Goal: Task Accomplishment & Management: Manage account settings

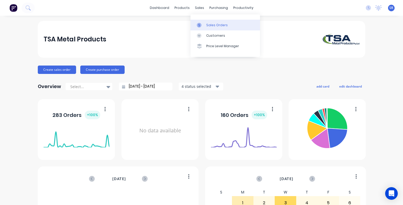
click at [207, 25] on div "Sales Orders" at bounding box center [217, 25] width 22 height 5
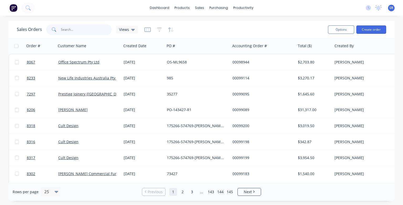
click at [82, 28] on input "text" at bounding box center [86, 29] width 51 height 11
type input "8312"
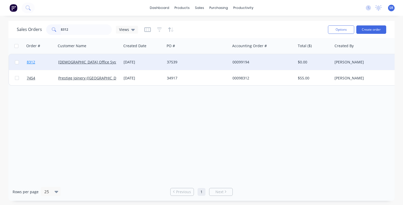
click at [33, 64] on span "8312" at bounding box center [31, 62] width 8 height 5
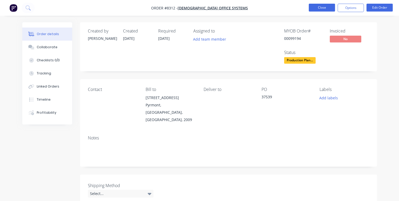
click at [326, 8] on button "Close" at bounding box center [322, 8] width 26 height 8
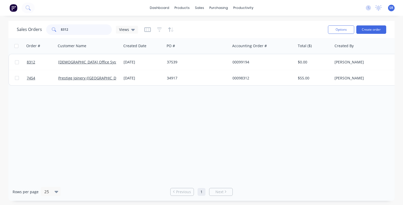
click at [71, 30] on input "8312" at bounding box center [86, 29] width 51 height 11
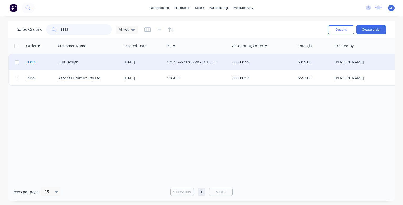
type input "8313"
click at [29, 62] on span "8313" at bounding box center [31, 62] width 8 height 5
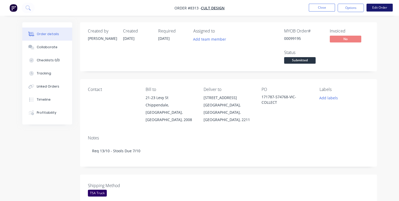
click at [385, 9] on button "Edit Order" at bounding box center [380, 8] width 26 height 8
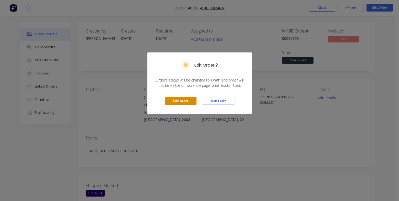
click at [184, 102] on button "Edit Order" at bounding box center [181, 101] width 32 height 8
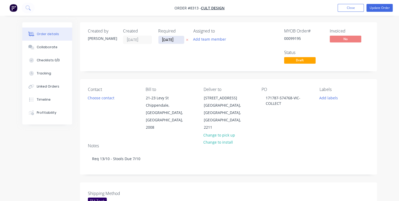
click at [178, 39] on input "[DATE]" at bounding box center [172, 40] width 26 height 8
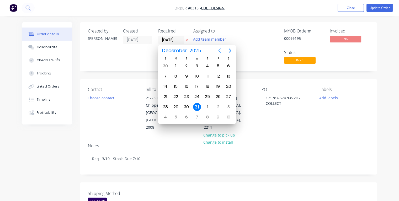
click at [221, 50] on icon "Previous page" at bounding box center [220, 51] width 6 height 6
click at [216, 75] on div "10" at bounding box center [218, 76] width 8 height 8
type input "[DATE]"
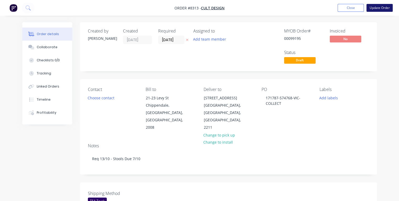
click at [378, 8] on button "Update Order" at bounding box center [380, 8] width 26 height 8
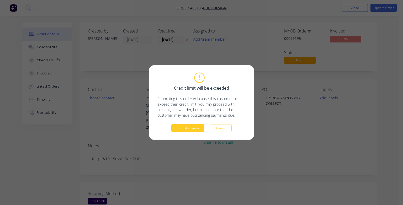
click at [184, 129] on button "Submit anyway" at bounding box center [187, 128] width 33 height 8
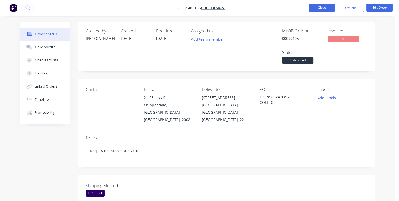
click at [327, 8] on button "Close" at bounding box center [322, 8] width 26 height 8
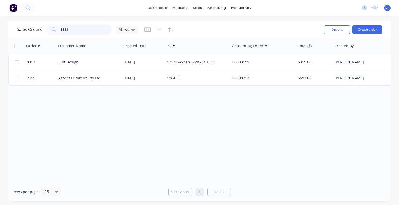
click at [84, 27] on input "8313" at bounding box center [86, 29] width 51 height 11
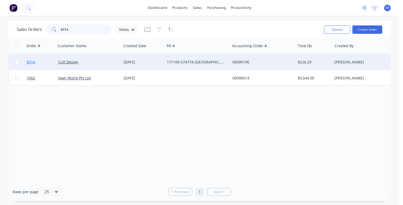
type input "8314"
click at [30, 63] on span "8314" at bounding box center [31, 62] width 8 height 5
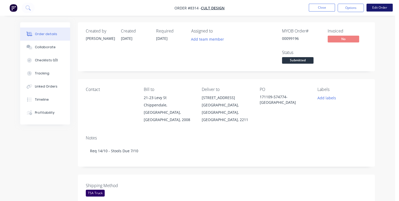
click at [380, 9] on button "Edit Order" at bounding box center [380, 8] width 26 height 8
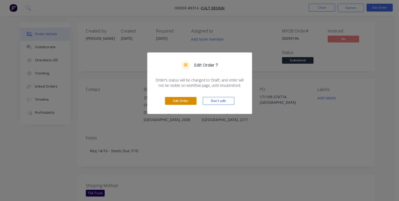
click at [177, 100] on button "Edit Order" at bounding box center [181, 101] width 32 height 8
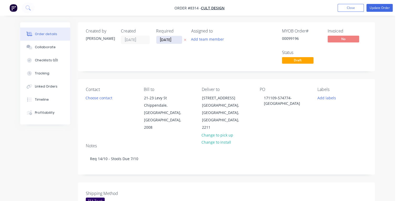
click at [174, 39] on input "[DATE]" at bounding box center [169, 40] width 26 height 8
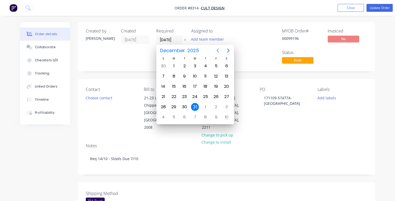
click at [218, 52] on icon "Previous page" at bounding box center [218, 51] width 2 height 4
click at [217, 77] on div "10" at bounding box center [216, 76] width 8 height 8
type input "[DATE]"
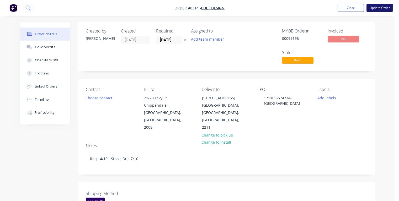
click at [376, 8] on button "Update Order" at bounding box center [380, 8] width 26 height 8
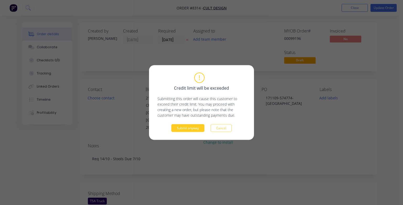
click at [185, 131] on button "Submit anyway" at bounding box center [187, 128] width 33 height 8
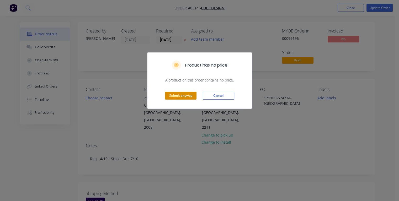
click at [185, 95] on button "Submit anyway" at bounding box center [181, 96] width 32 height 8
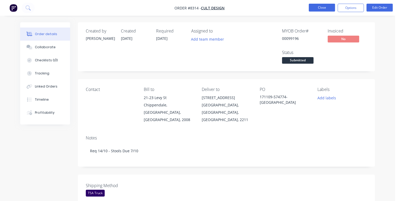
click at [317, 6] on button "Close" at bounding box center [322, 8] width 26 height 8
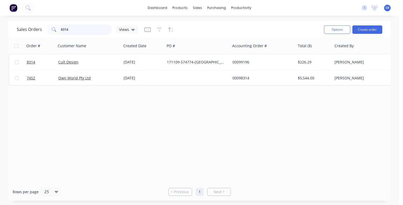
click at [74, 31] on input "8314" at bounding box center [86, 29] width 51 height 11
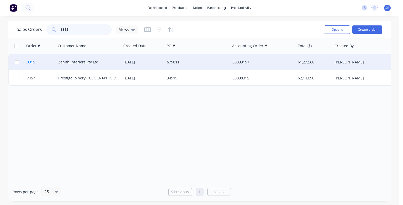
type input "8315"
click at [32, 61] on span "8315" at bounding box center [31, 62] width 8 height 5
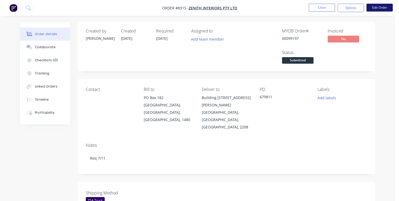
click at [382, 6] on button "Edit Order" at bounding box center [380, 8] width 26 height 8
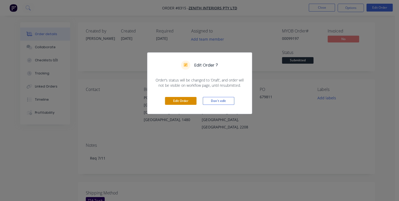
click at [185, 101] on button "Edit Order" at bounding box center [181, 101] width 32 height 8
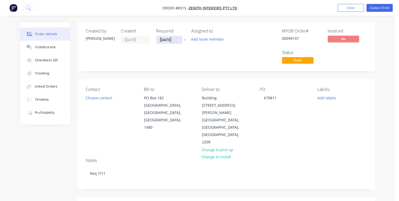
click at [171, 39] on input "[DATE]" at bounding box center [169, 40] width 26 height 8
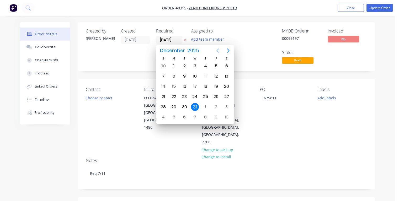
click at [218, 49] on icon "Previous page" at bounding box center [218, 51] width 2 height 4
click at [196, 77] on div "5" at bounding box center [195, 76] width 8 height 8
type input "[DATE]"
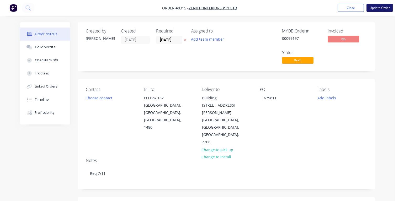
click at [375, 8] on button "Update Order" at bounding box center [380, 8] width 26 height 8
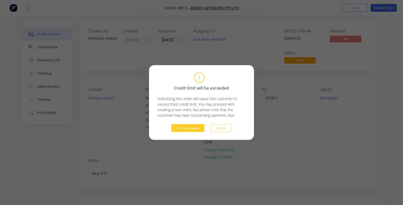
click at [194, 124] on button "Submit anyway" at bounding box center [187, 128] width 33 height 8
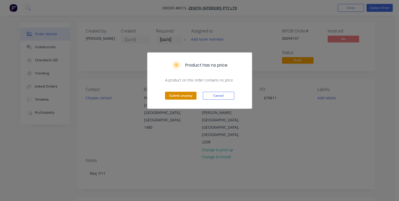
click at [182, 95] on button "Submit anyway" at bounding box center [181, 96] width 32 height 8
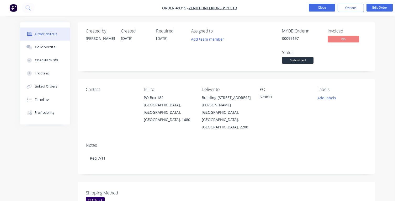
click at [324, 8] on button "Close" at bounding box center [322, 8] width 26 height 8
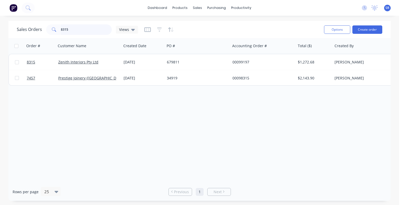
click at [76, 29] on input "8315" at bounding box center [86, 29] width 51 height 11
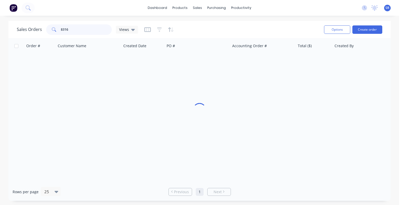
type input "8316"
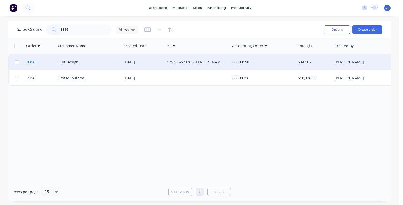
click at [30, 62] on span "8316" at bounding box center [31, 62] width 8 height 5
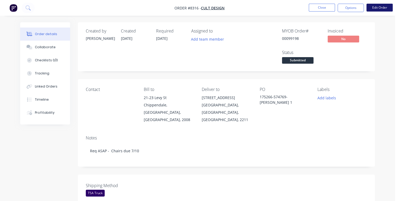
click at [383, 8] on button "Edit Order" at bounding box center [380, 8] width 26 height 8
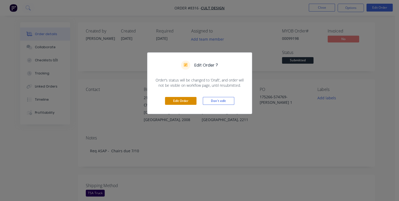
click at [186, 101] on button "Edit Order" at bounding box center [181, 101] width 32 height 8
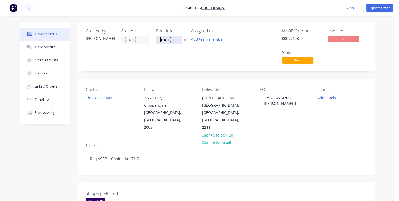
click at [175, 39] on input "[DATE]" at bounding box center [169, 40] width 26 height 8
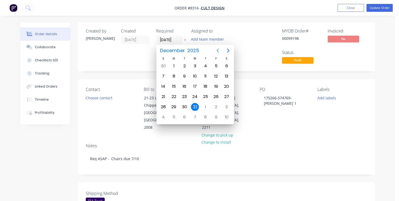
click at [217, 49] on icon "Previous page" at bounding box center [218, 51] width 6 height 6
click at [216, 75] on div "10" at bounding box center [216, 76] width 8 height 8
type input "[DATE]"
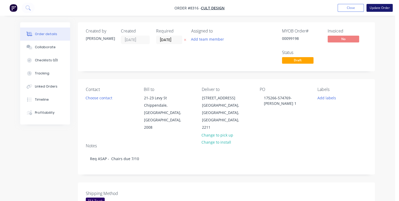
click at [375, 8] on button "Update Order" at bounding box center [380, 8] width 26 height 8
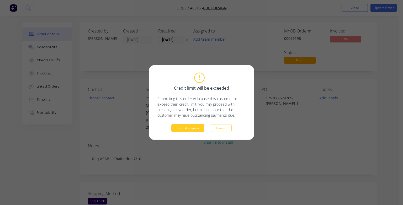
click at [196, 130] on button "Submit anyway" at bounding box center [187, 128] width 33 height 8
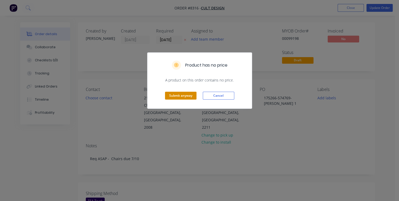
click at [189, 94] on button "Submit anyway" at bounding box center [181, 96] width 32 height 8
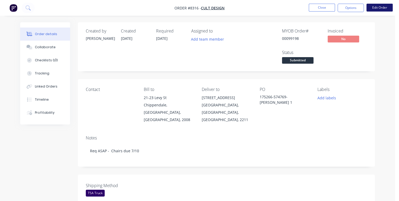
click at [372, 8] on button "Edit Order" at bounding box center [380, 8] width 26 height 8
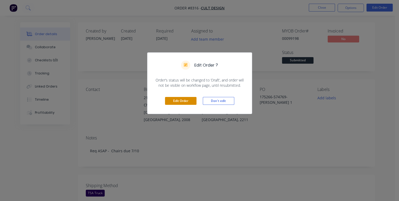
click at [170, 102] on button "Edit Order" at bounding box center [181, 101] width 32 height 8
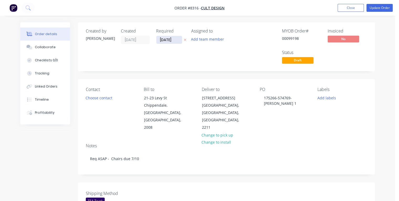
click at [175, 38] on input "[DATE]" at bounding box center [169, 40] width 26 height 8
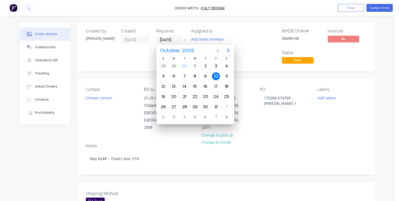
click at [218, 50] on icon "Previous page" at bounding box center [218, 51] width 6 height 6
click at [229, 51] on icon "Next page" at bounding box center [228, 51] width 6 height 6
click at [216, 75] on div "10" at bounding box center [216, 76] width 8 height 8
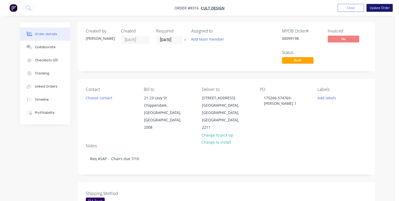
click at [372, 8] on button "Update Order" at bounding box center [380, 8] width 26 height 8
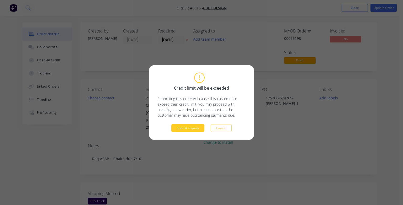
click at [189, 129] on button "Submit anyway" at bounding box center [187, 128] width 33 height 8
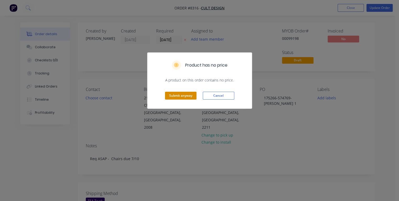
click at [185, 96] on button "Submit anyway" at bounding box center [181, 96] width 32 height 8
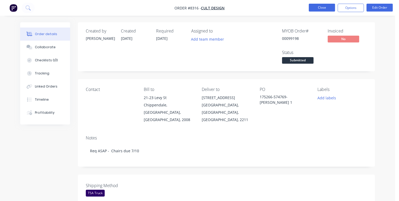
click at [317, 9] on button "Close" at bounding box center [322, 8] width 26 height 8
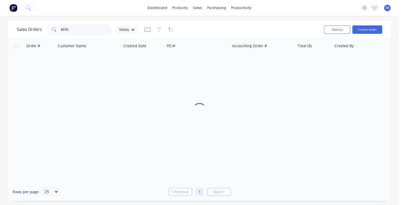
click at [86, 31] on input "8316" at bounding box center [86, 29] width 51 height 11
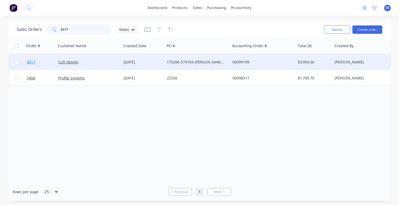
type input "8317"
click at [31, 62] on span "8317" at bounding box center [31, 62] width 8 height 5
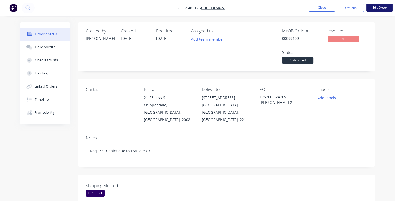
click at [382, 8] on button "Edit Order" at bounding box center [380, 8] width 26 height 8
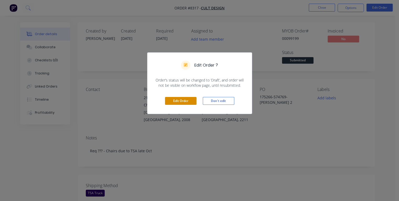
click at [185, 100] on button "Edit Order" at bounding box center [181, 101] width 32 height 8
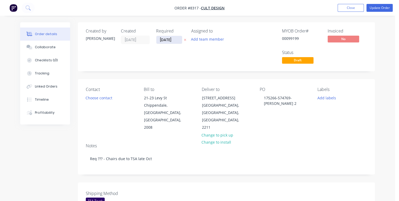
click at [175, 39] on input "[DATE]" at bounding box center [169, 40] width 26 height 8
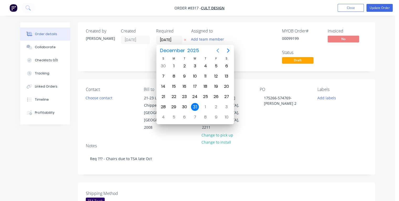
click at [216, 51] on icon "Previous page" at bounding box center [218, 51] width 6 height 6
click at [205, 66] on div "30" at bounding box center [206, 66] width 8 height 8
type input "[DATE]"
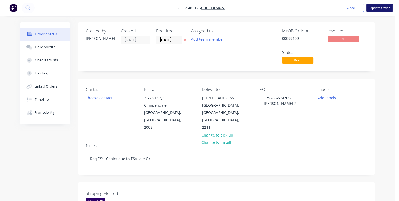
click at [374, 9] on button "Update Order" at bounding box center [380, 8] width 26 height 8
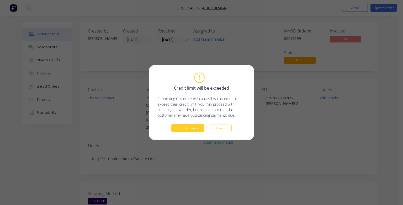
click at [185, 125] on button "Submit anyway" at bounding box center [187, 128] width 33 height 8
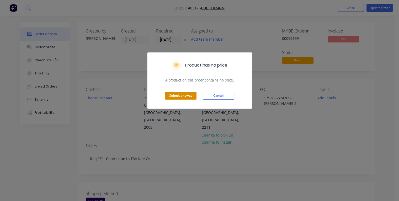
click at [167, 93] on button "Submit anyway" at bounding box center [181, 96] width 32 height 8
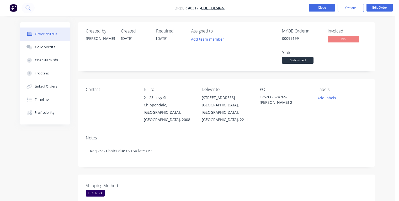
click at [323, 7] on button "Close" at bounding box center [322, 8] width 26 height 8
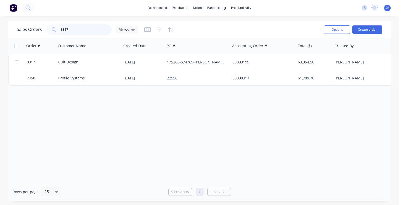
click at [75, 29] on input "8317" at bounding box center [86, 29] width 51 height 11
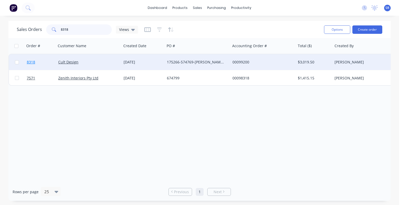
type input "8318"
click at [32, 62] on span "8318" at bounding box center [31, 62] width 8 height 5
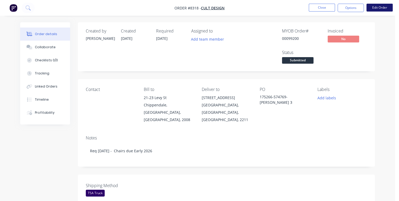
click at [377, 8] on button "Edit Order" at bounding box center [380, 8] width 26 height 8
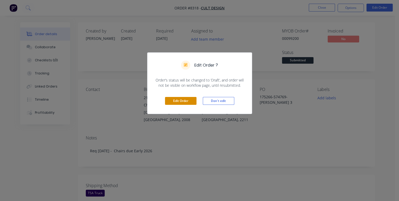
click at [183, 102] on button "Edit Order" at bounding box center [181, 101] width 32 height 8
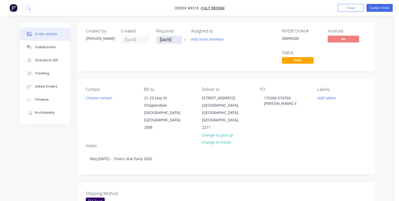
click at [176, 39] on input "[DATE]" at bounding box center [169, 40] width 26 height 8
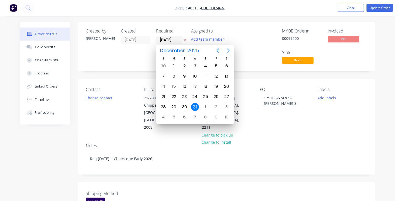
click at [228, 50] on icon "Next page" at bounding box center [228, 51] width 6 height 6
click at [217, 105] on div "30" at bounding box center [216, 107] width 8 height 8
type input "[DATE]"
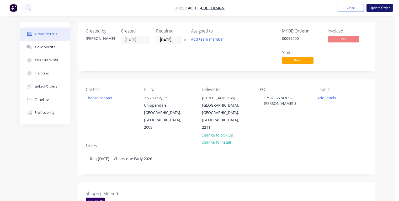
click at [376, 8] on button "Update Order" at bounding box center [380, 8] width 26 height 8
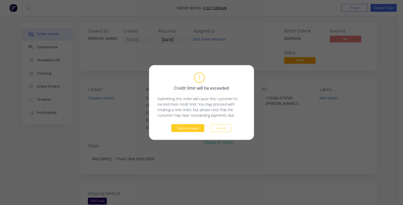
click at [186, 127] on button "Submit anyway" at bounding box center [187, 128] width 33 height 8
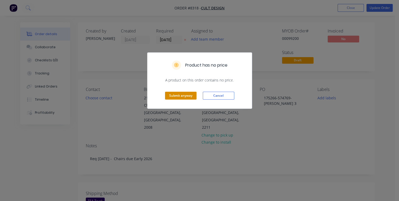
click at [187, 96] on button "Submit anyway" at bounding box center [181, 96] width 32 height 8
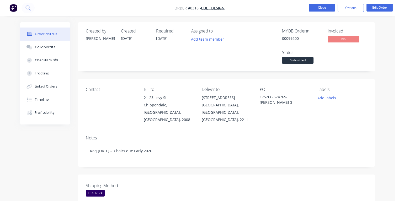
click at [318, 7] on button "Close" at bounding box center [322, 8] width 26 height 8
